Goal: Book appointment/travel/reservation

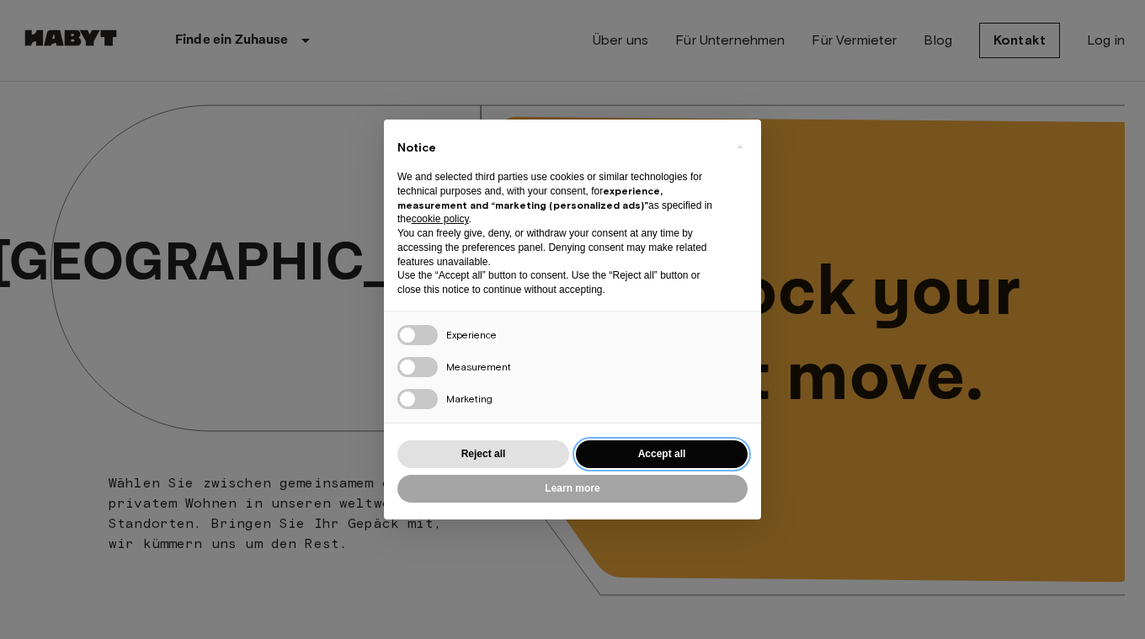
click at [680, 445] on button "Accept all" at bounding box center [662, 454] width 172 height 28
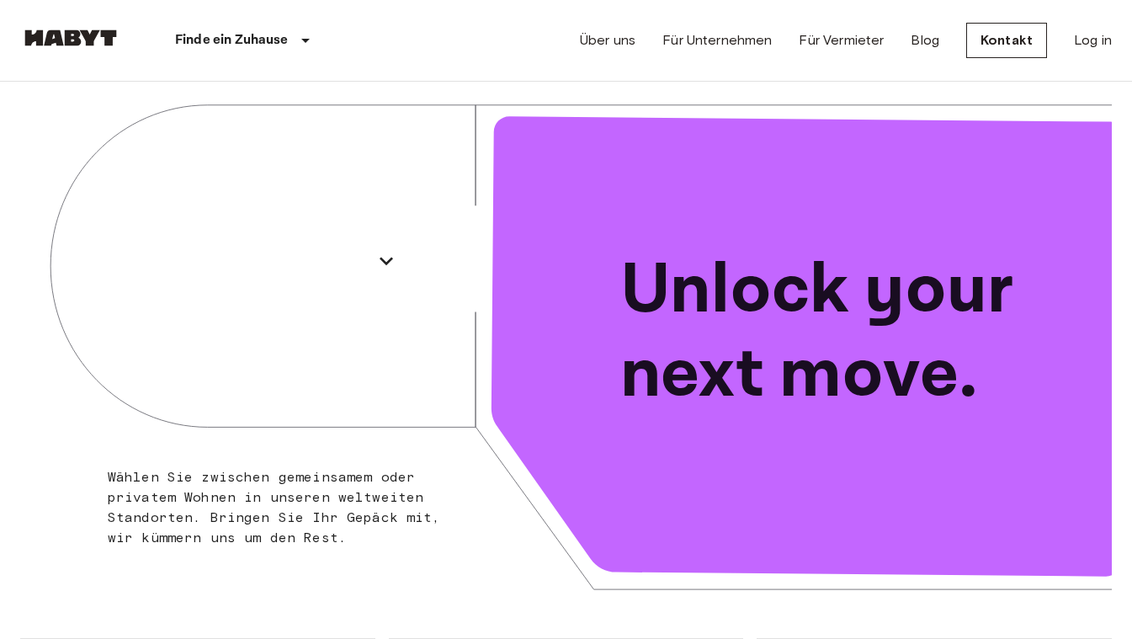
click at [722, 83] on div "Unlock your next move." at bounding box center [840, 333] width 546 height 536
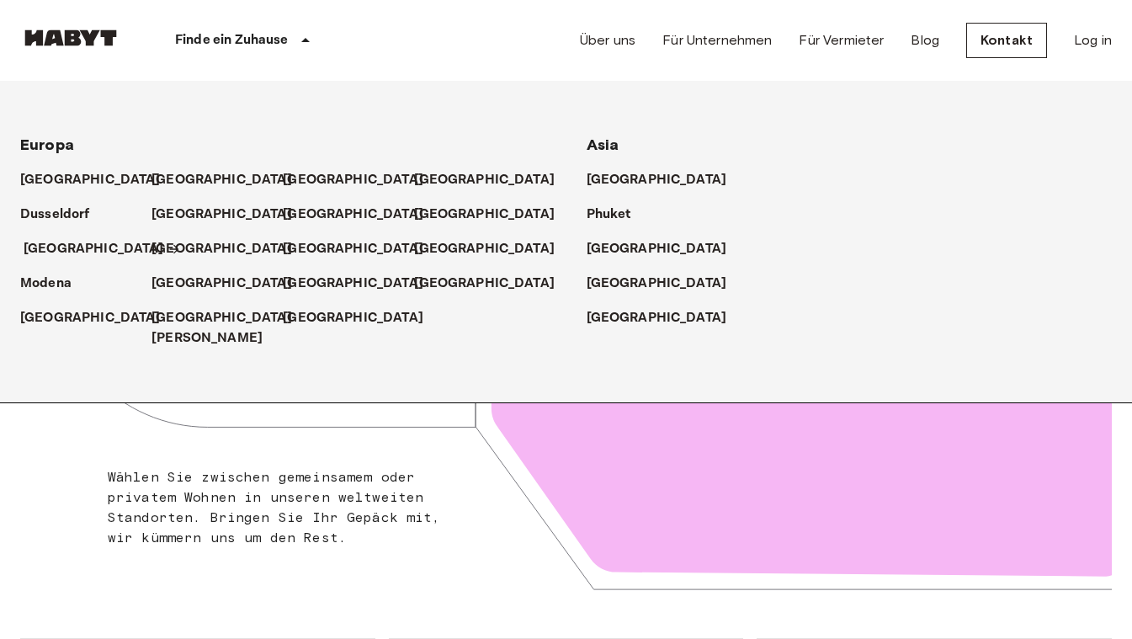
click at [48, 249] on p "[GEOGRAPHIC_DATA]" at bounding box center [94, 249] width 141 height 20
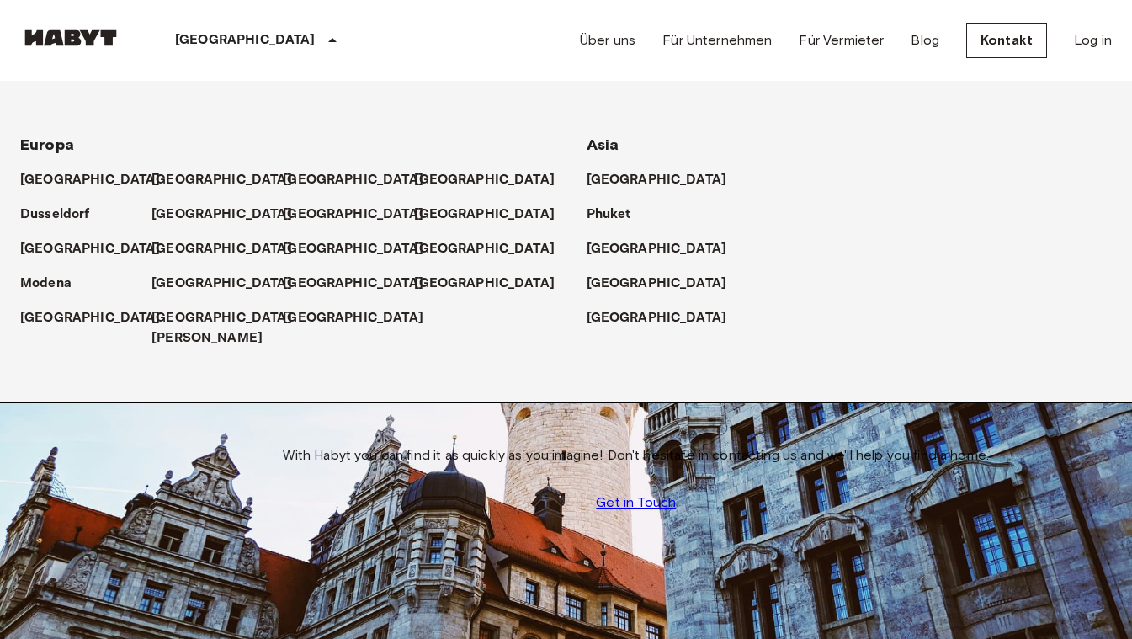
click at [322, 51] on icon at bounding box center [332, 40] width 20 height 20
click at [205, 40] on p "[GEOGRAPHIC_DATA]" at bounding box center [245, 40] width 141 height 20
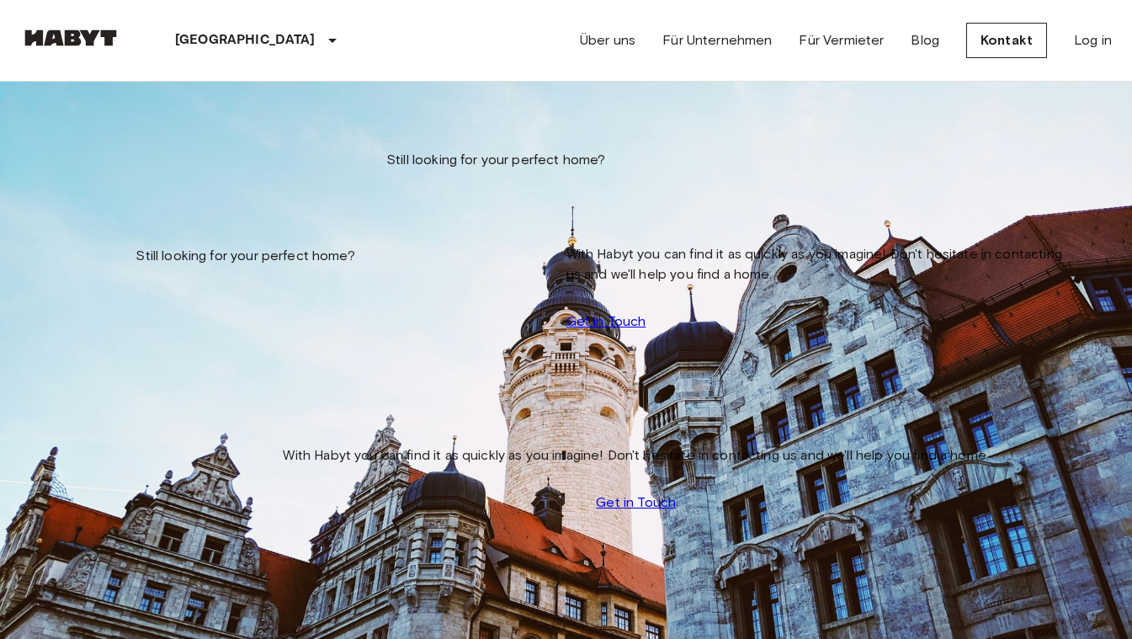
scroll to position [338, 0]
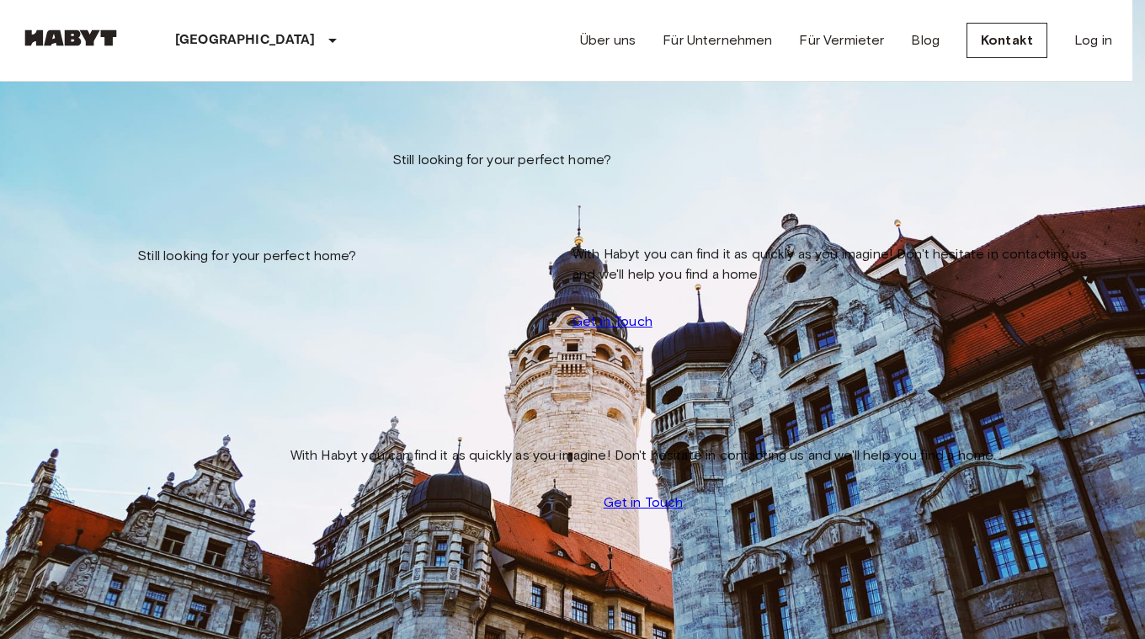
type input "**********"
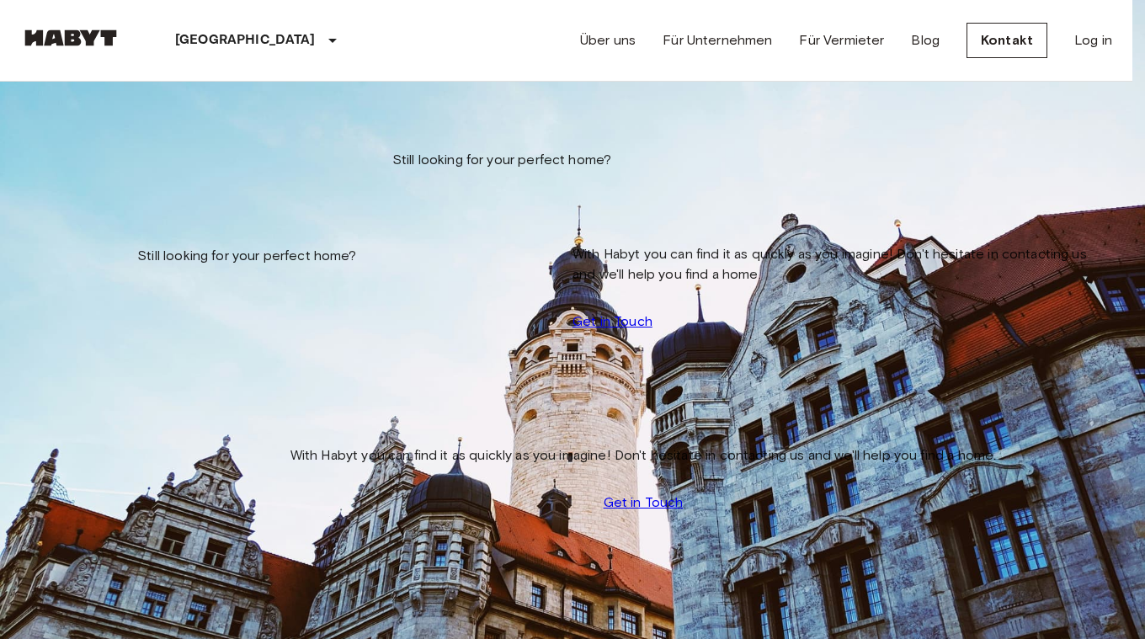
type input "******"
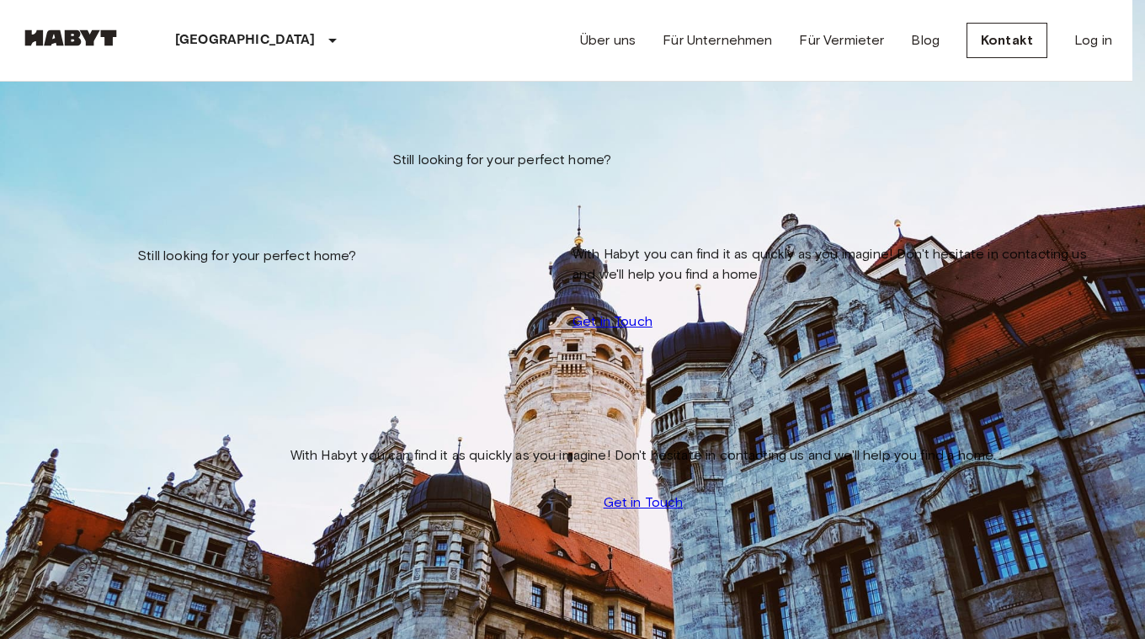
type input "**********"
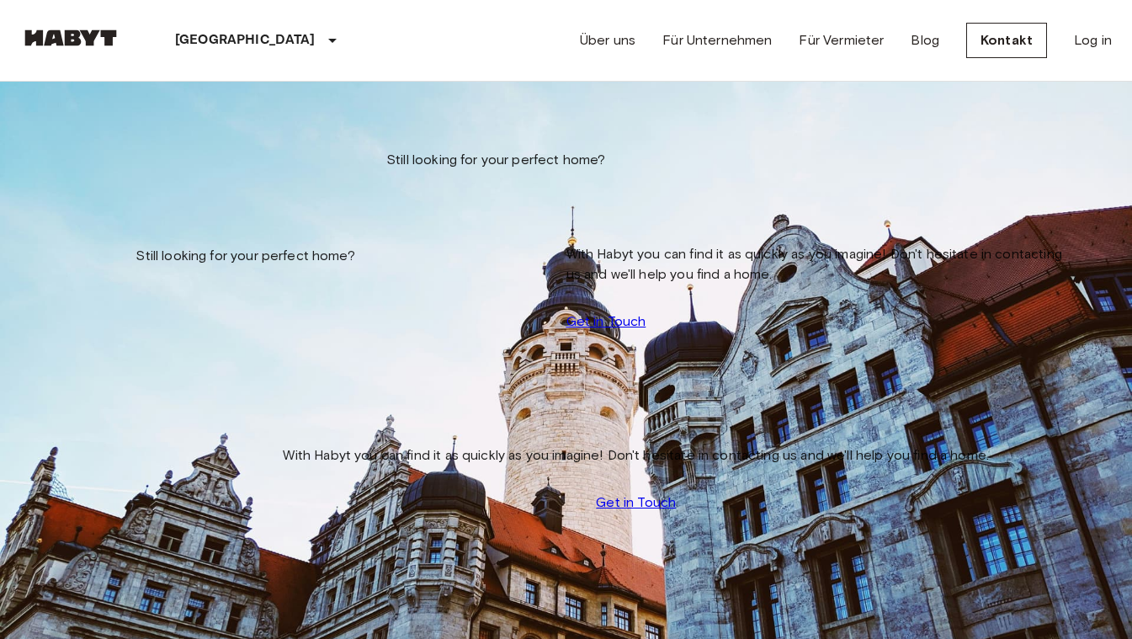
click at [198, 128] on icon "tune" at bounding box center [190, 123] width 15 height 10
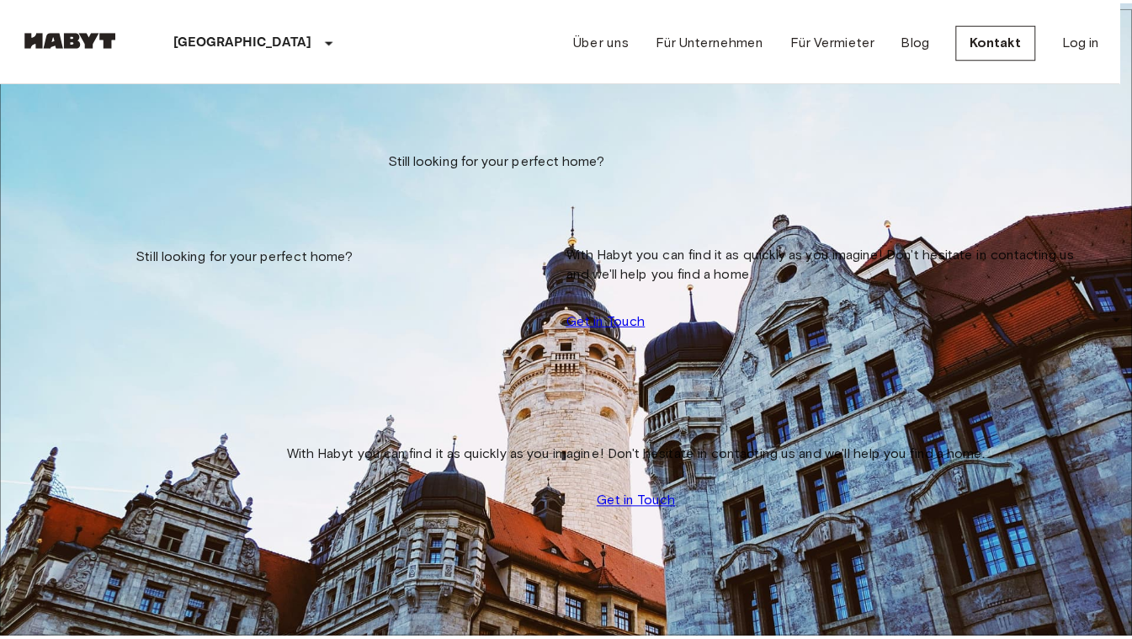
scroll to position [173, 0]
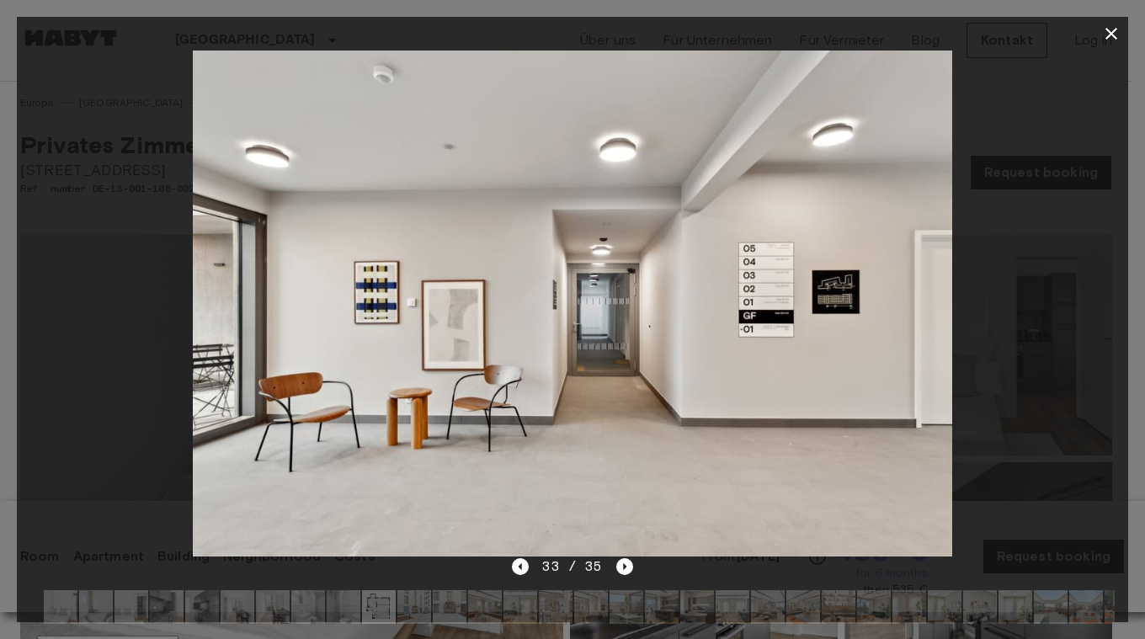
click at [255, 70] on img at bounding box center [572, 304] width 759 height 506
click at [620, 571] on icon "Next image" at bounding box center [624, 566] width 17 height 17
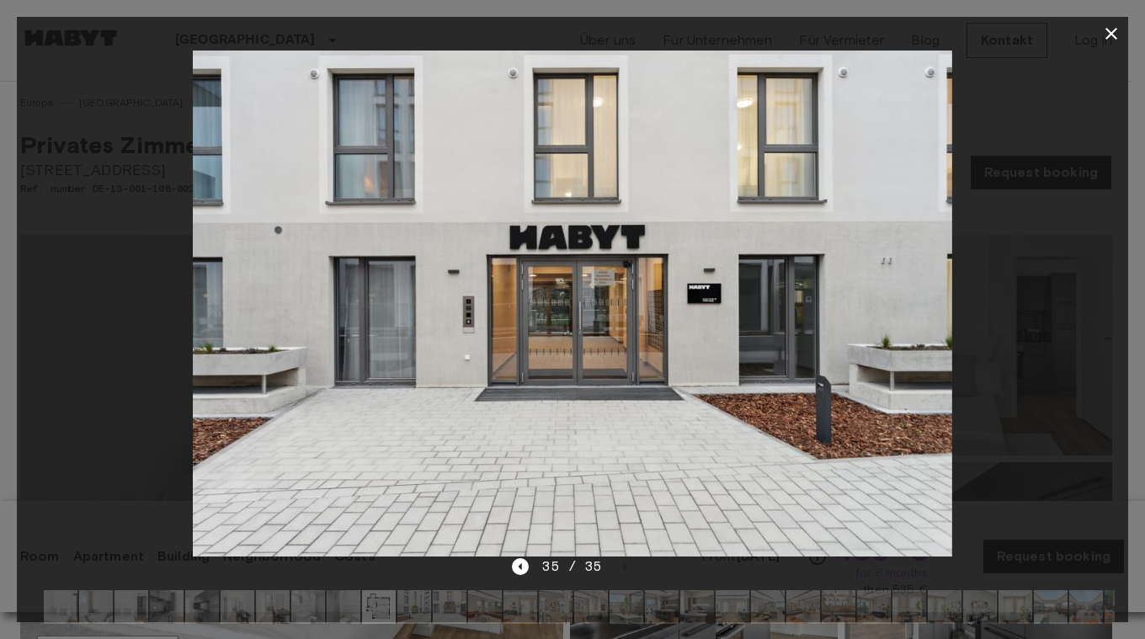
click at [1111, 30] on icon "button" at bounding box center [1111, 34] width 20 height 20
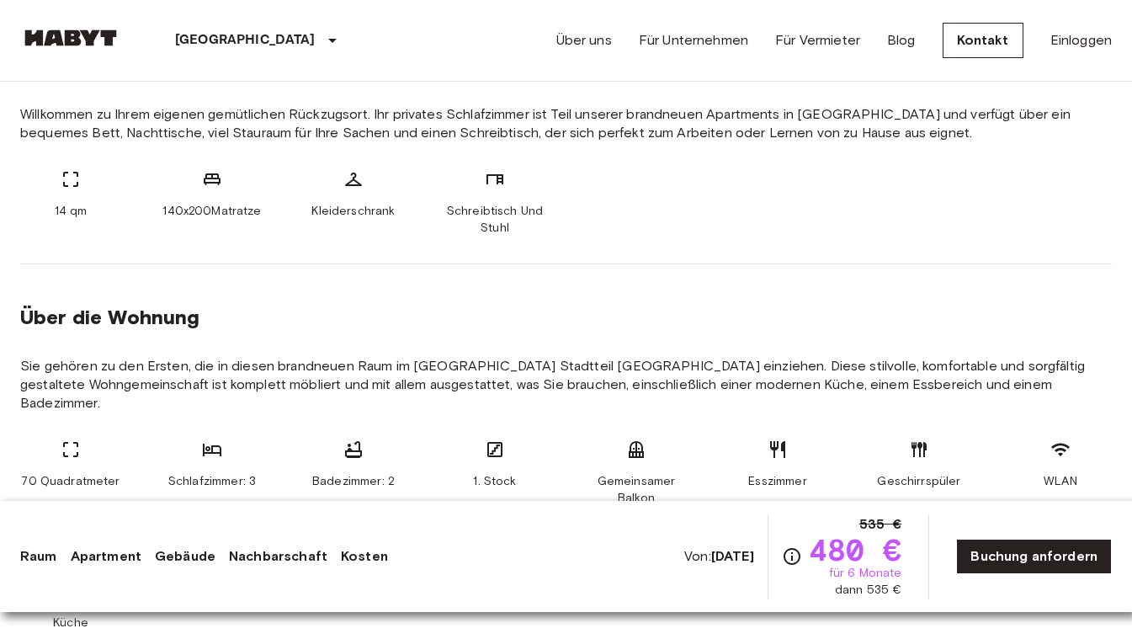
scroll to position [697, 0]
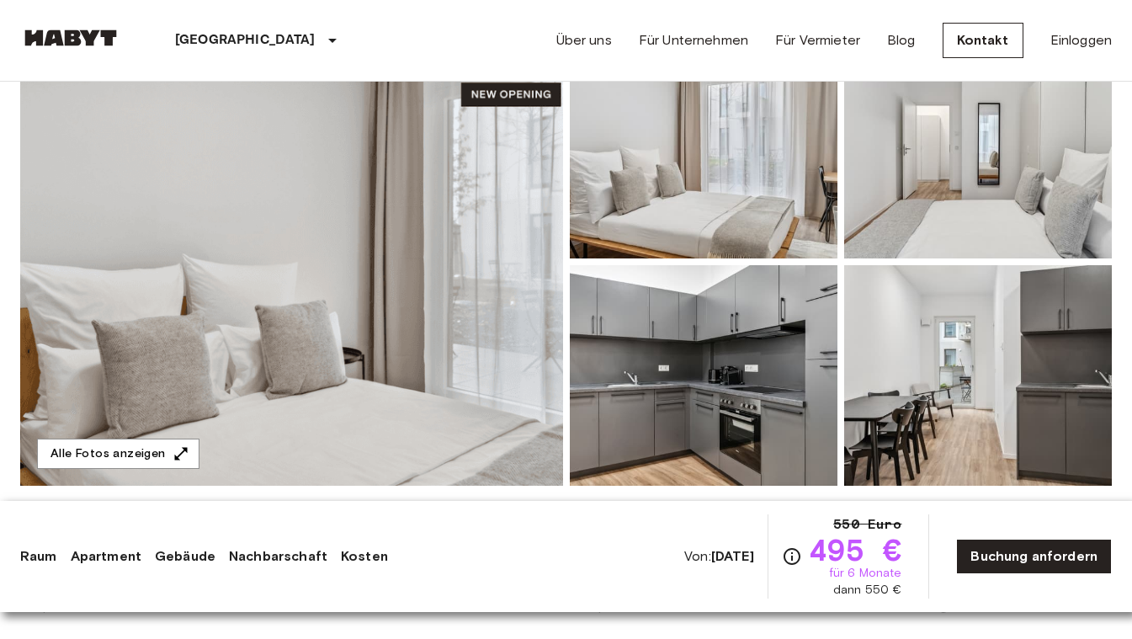
scroll to position [196, 0]
click at [332, 348] on img at bounding box center [291, 263] width 543 height 448
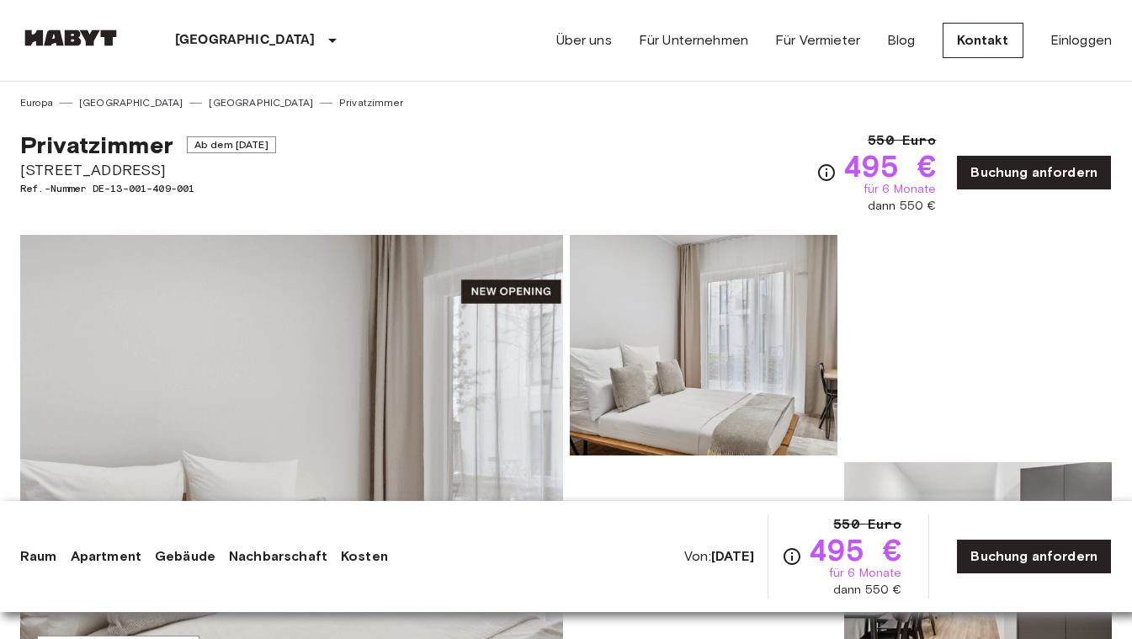
scroll to position [0, 0]
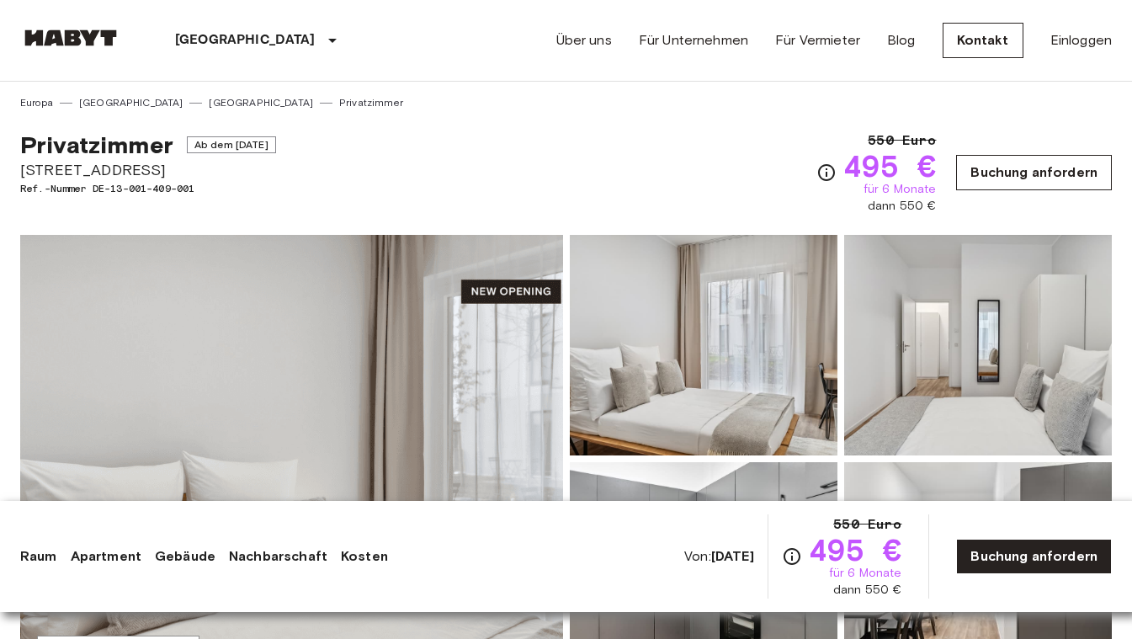
click at [990, 164] on link "Buchung anfordern" at bounding box center [1034, 172] width 156 height 35
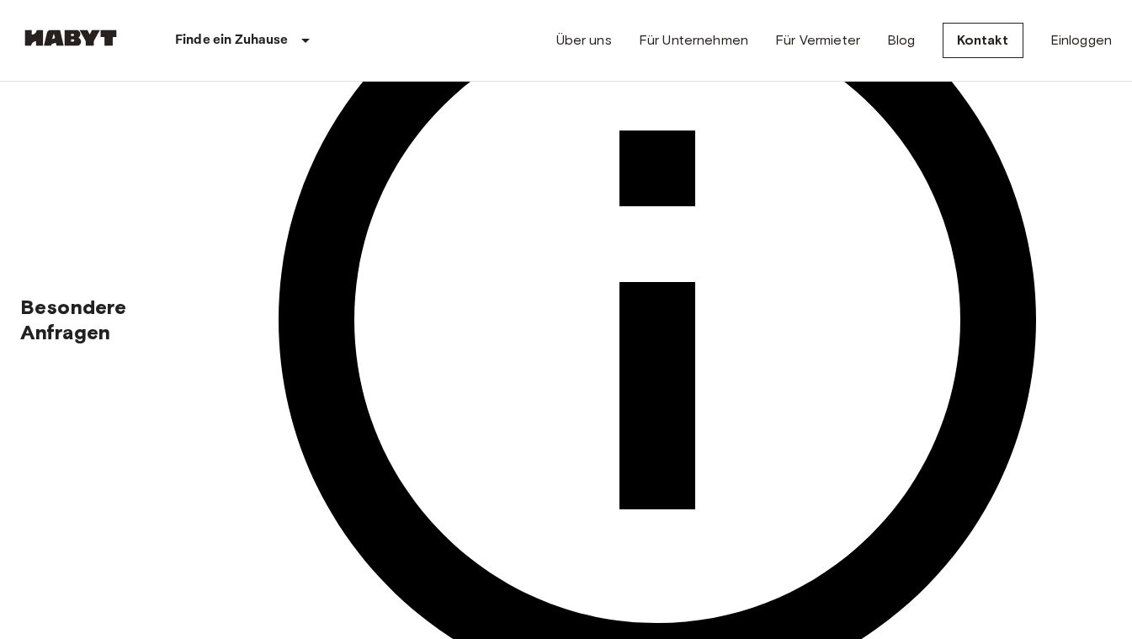
scroll to position [586, 0]
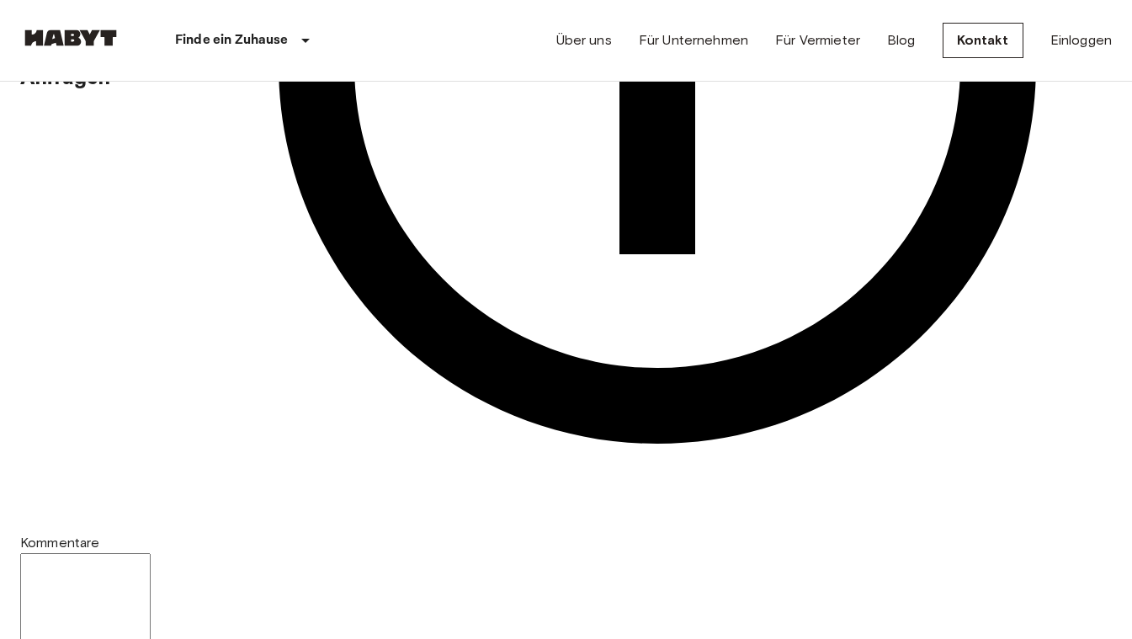
scroll to position [846, 0]
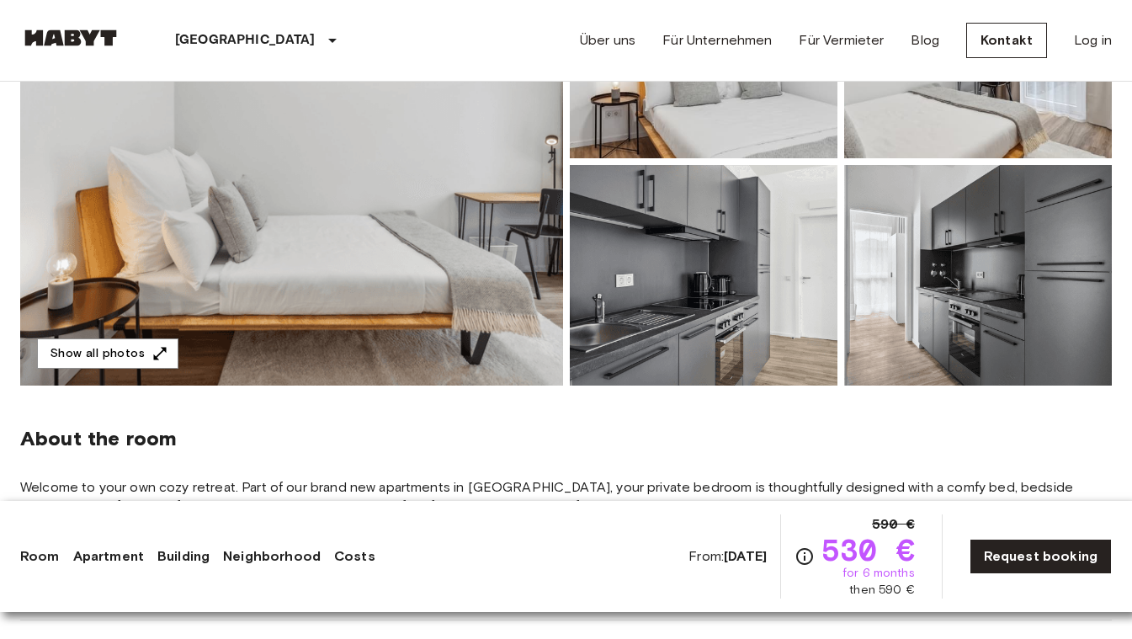
scroll to position [297, 0]
click at [416, 247] on img at bounding box center [291, 162] width 543 height 448
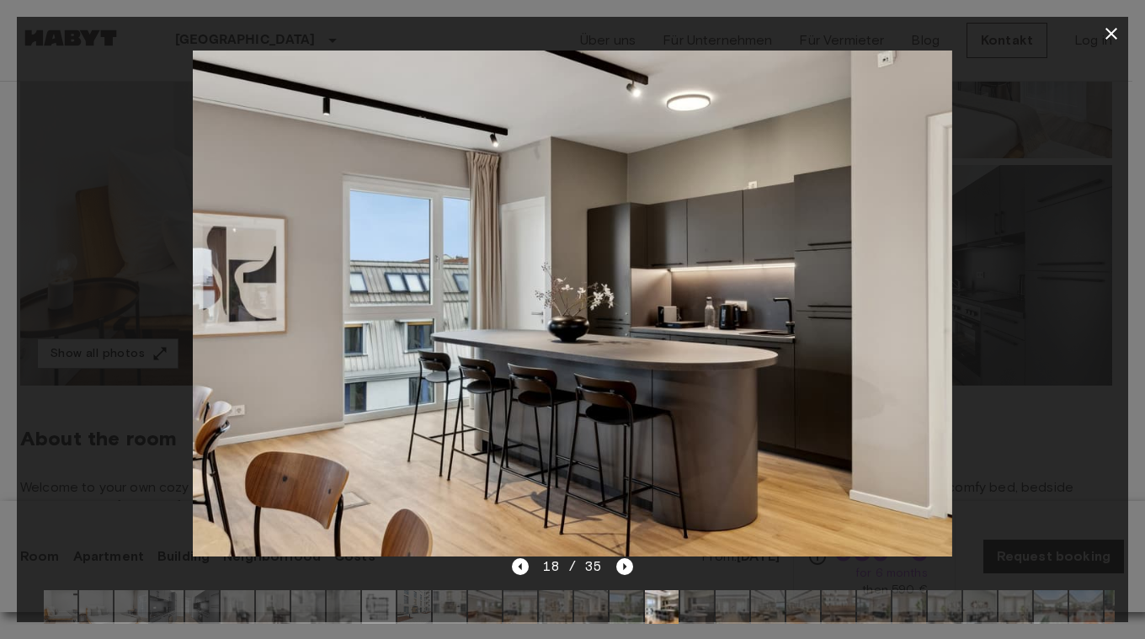
click at [1109, 29] on icon "button" at bounding box center [1111, 34] width 20 height 20
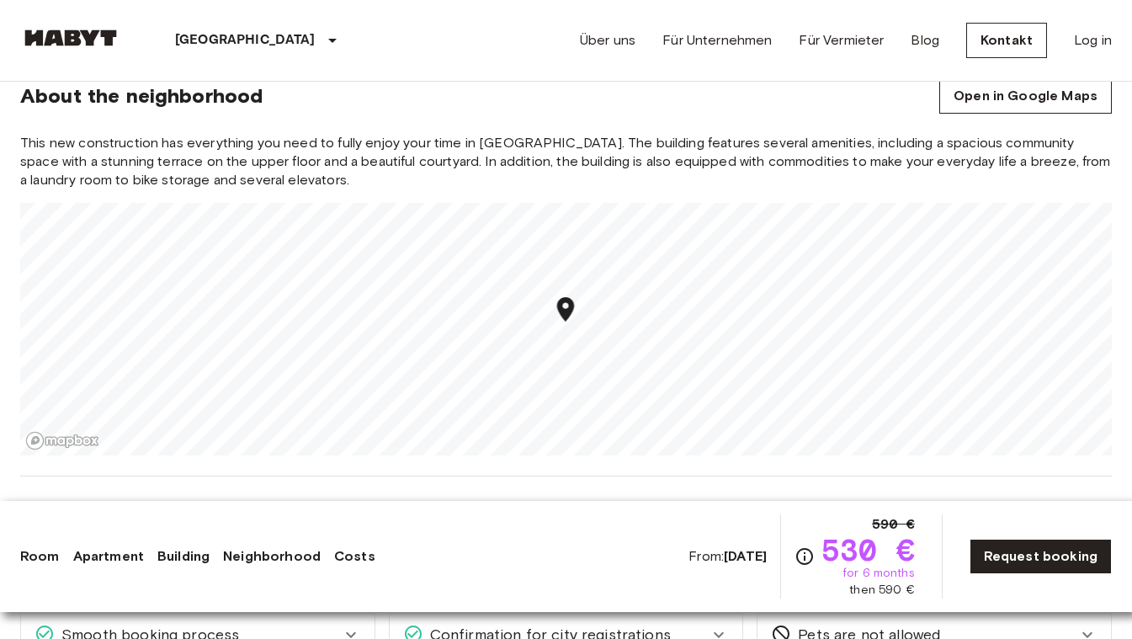
scroll to position [1814, 0]
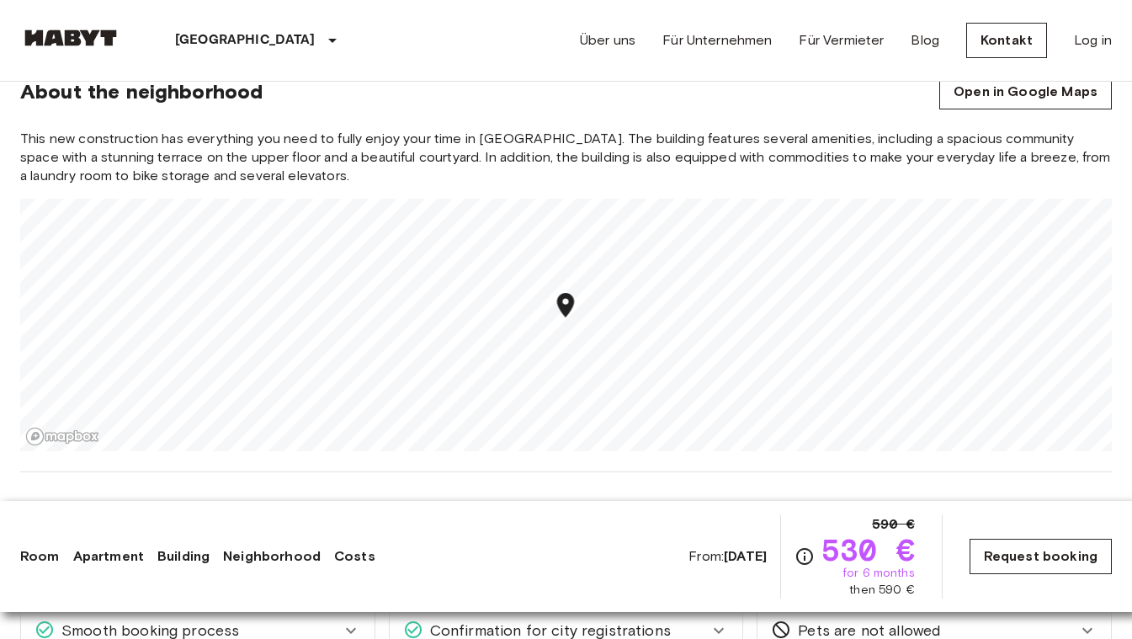
click at [1021, 550] on link "Request booking" at bounding box center [1041, 556] width 142 height 35
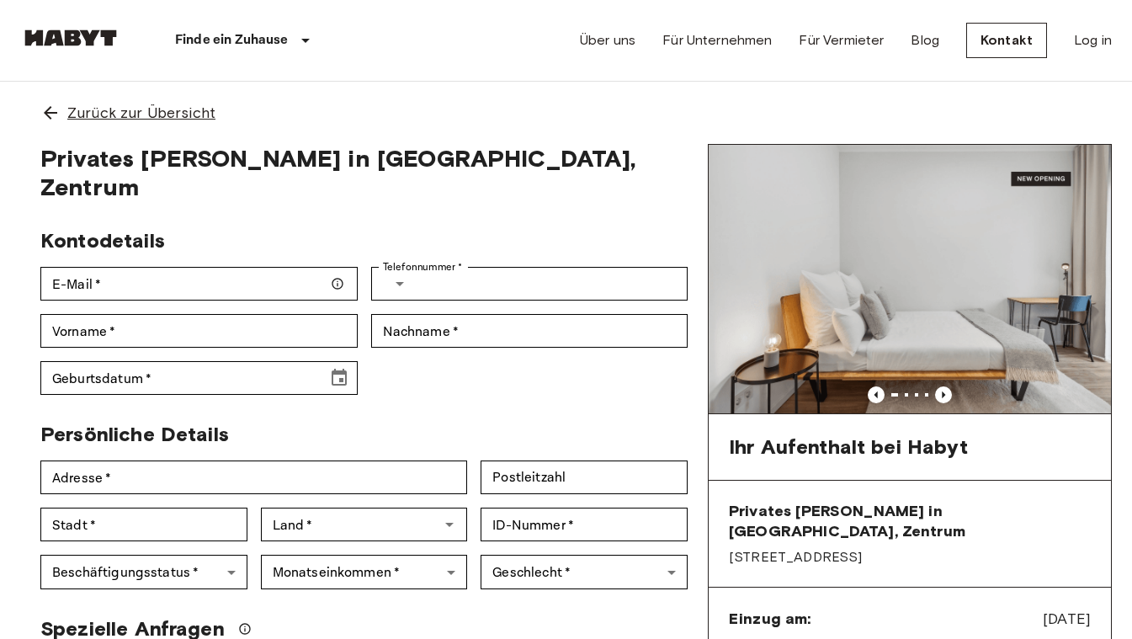
click at [163, 114] on span "Zurück zur Übersicht" at bounding box center [141, 113] width 148 height 22
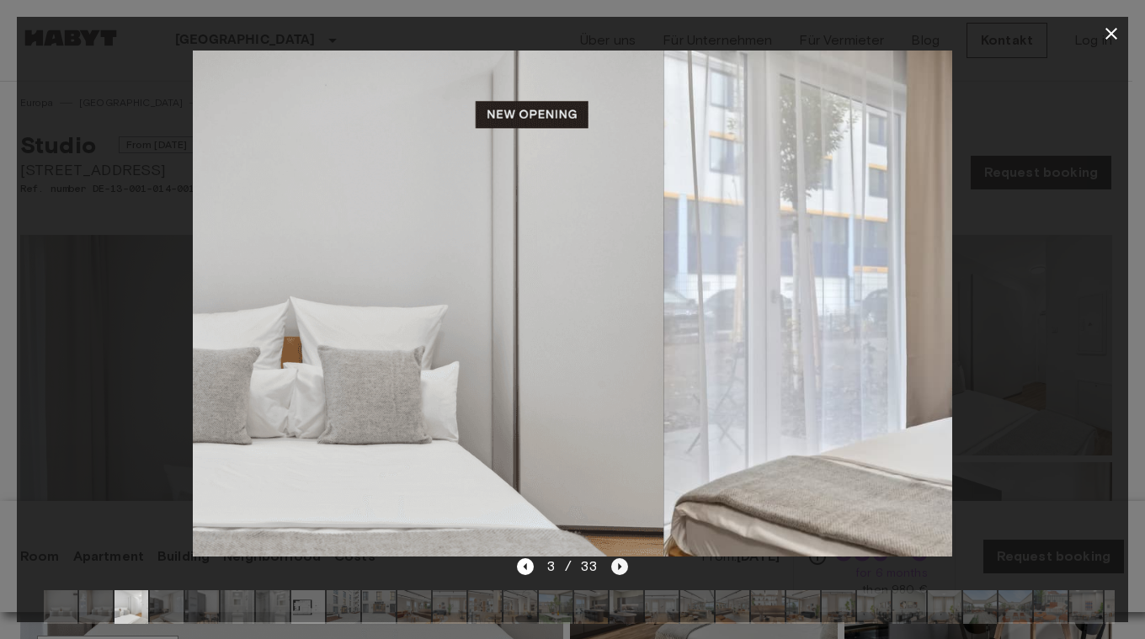
click at [617, 569] on icon "Next image" at bounding box center [619, 566] width 17 height 17
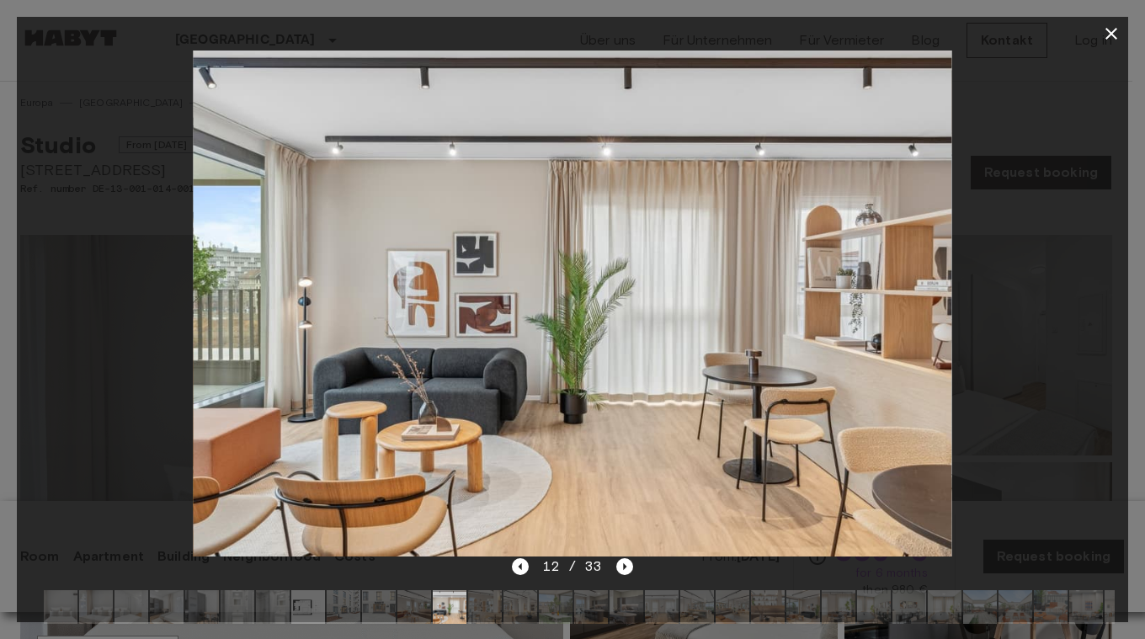
click at [1111, 29] on icon "button" at bounding box center [1111, 34] width 20 height 20
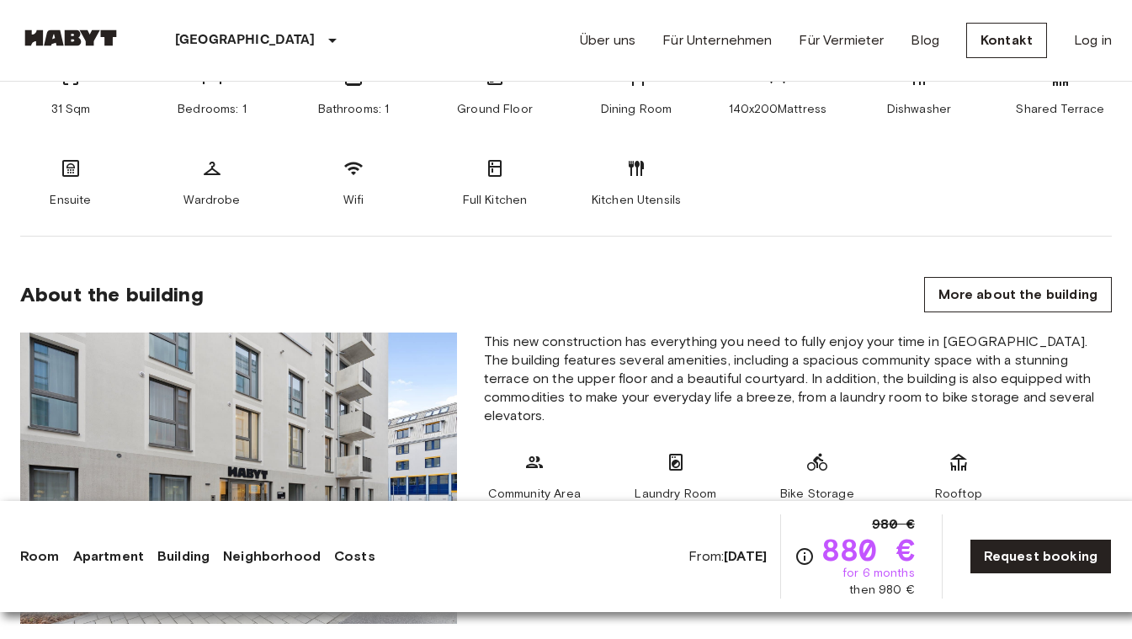
scroll to position [785, 0]
